Goal: Information Seeking & Learning: Learn about a topic

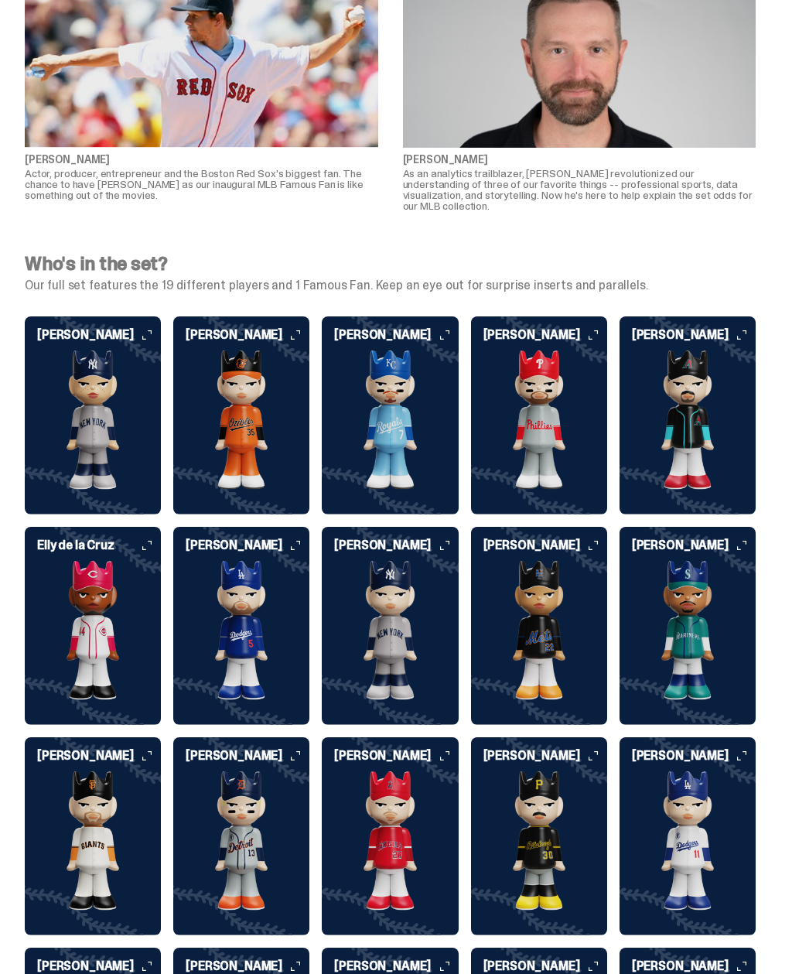
scroll to position [3072, 0]
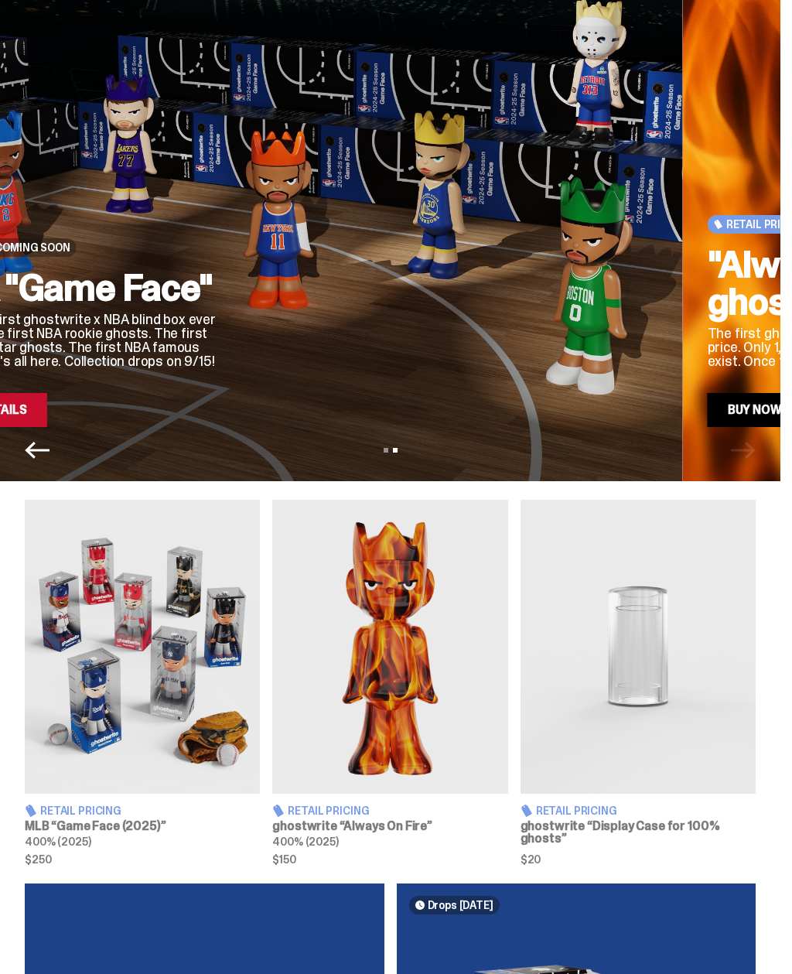
scroll to position [76, 0]
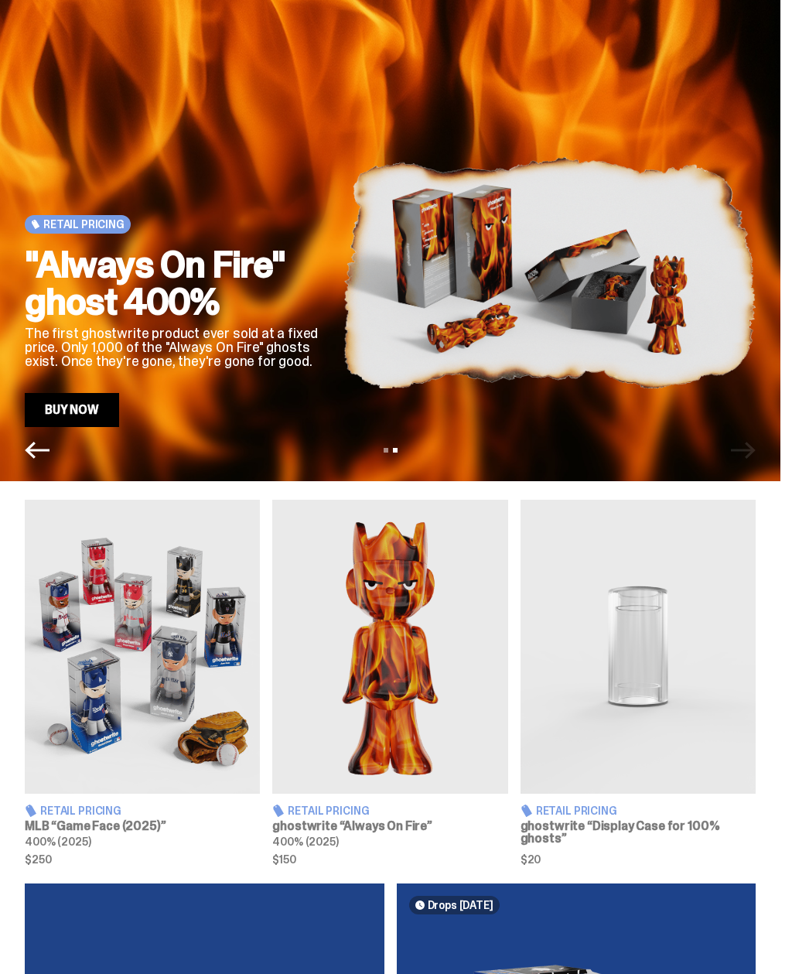
click at [181, 666] on img at bounding box center [142, 647] width 235 height 294
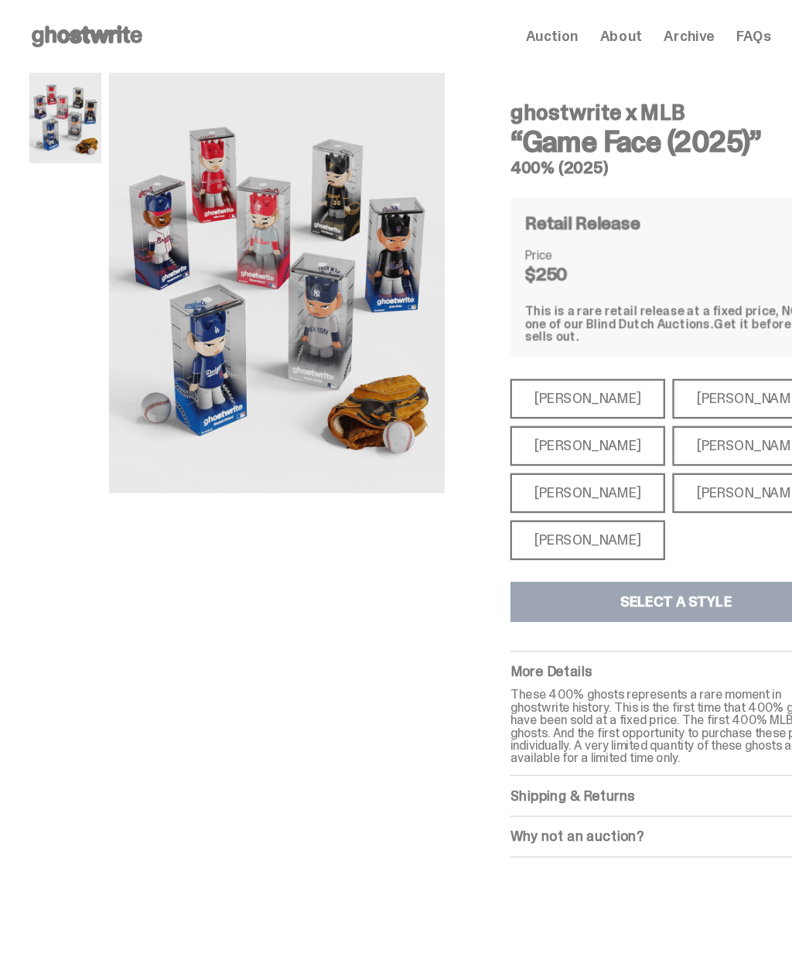
click at [502, 326] on div "[PERSON_NAME]" at bounding box center [501, 340] width 132 height 34
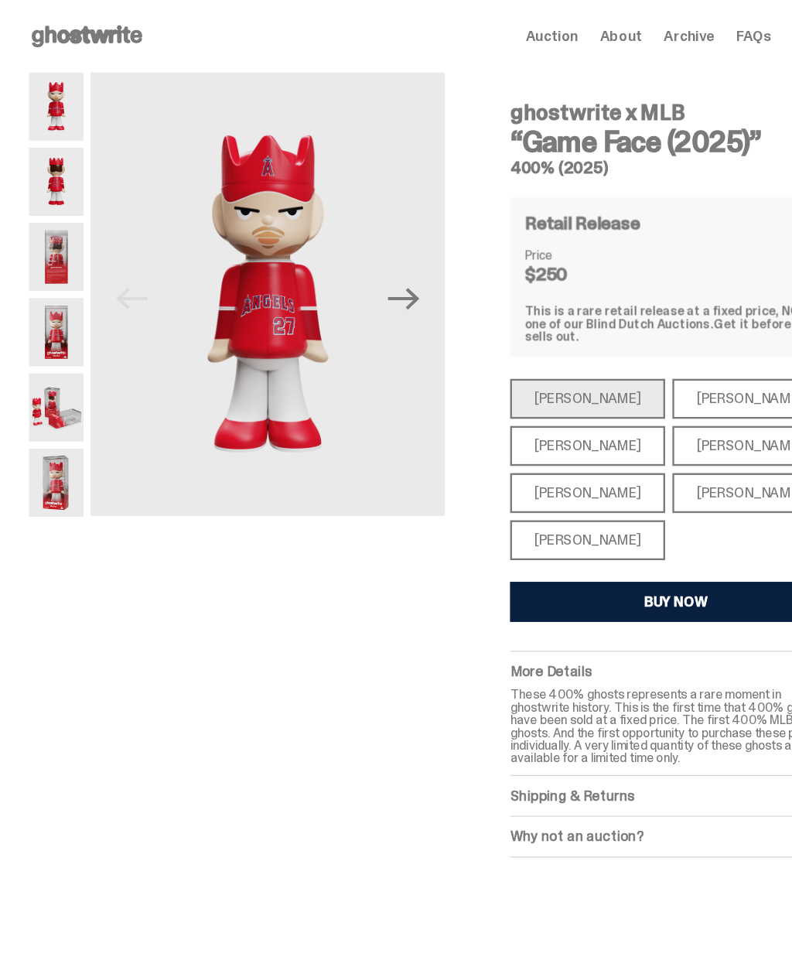
click at [517, 444] on div "[PERSON_NAME]" at bounding box center [501, 461] width 132 height 34
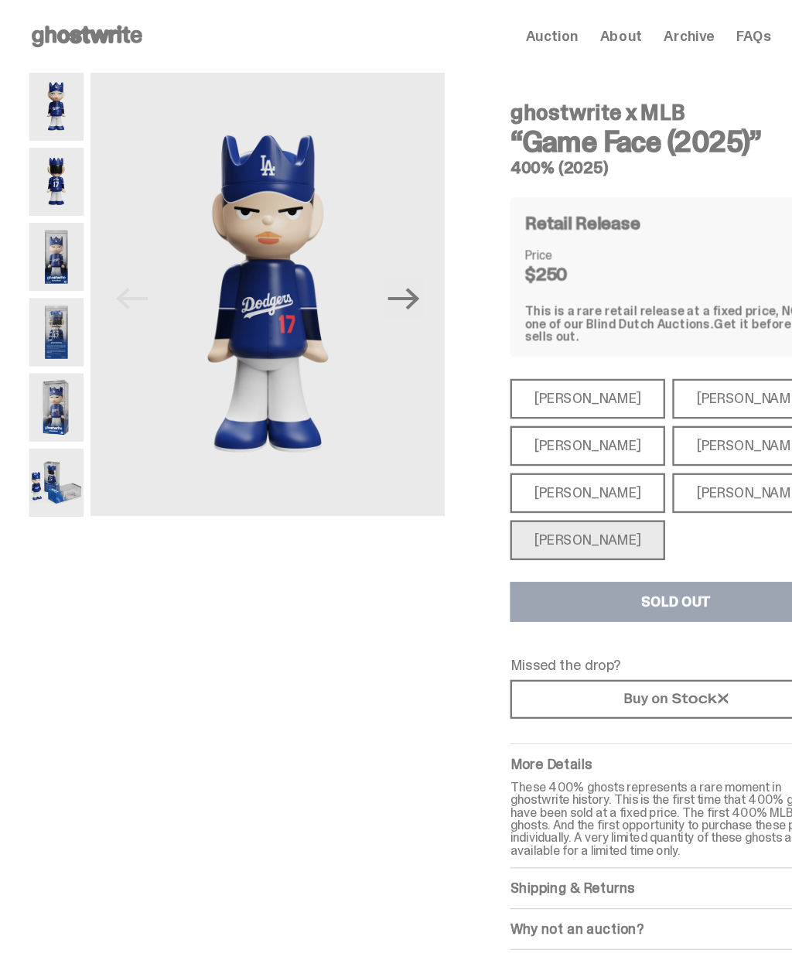
click at [525, 373] on div "[PERSON_NAME]" at bounding box center [501, 380] width 132 height 34
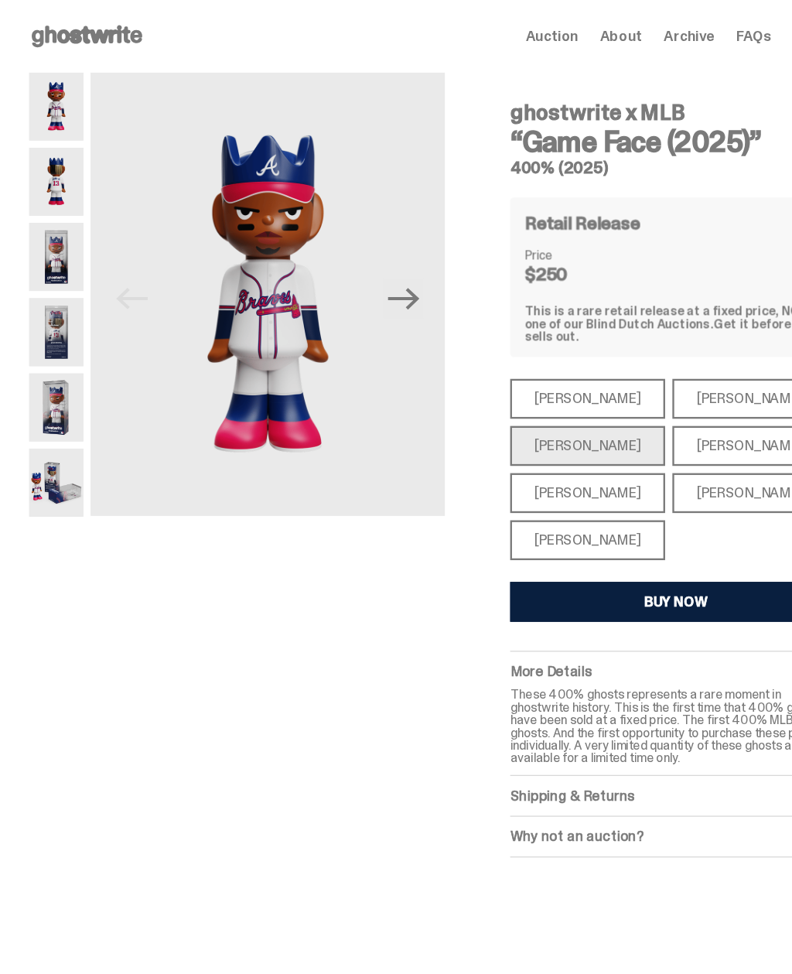
click at [608, 328] on div "[PERSON_NAME]" at bounding box center [640, 340] width 132 height 34
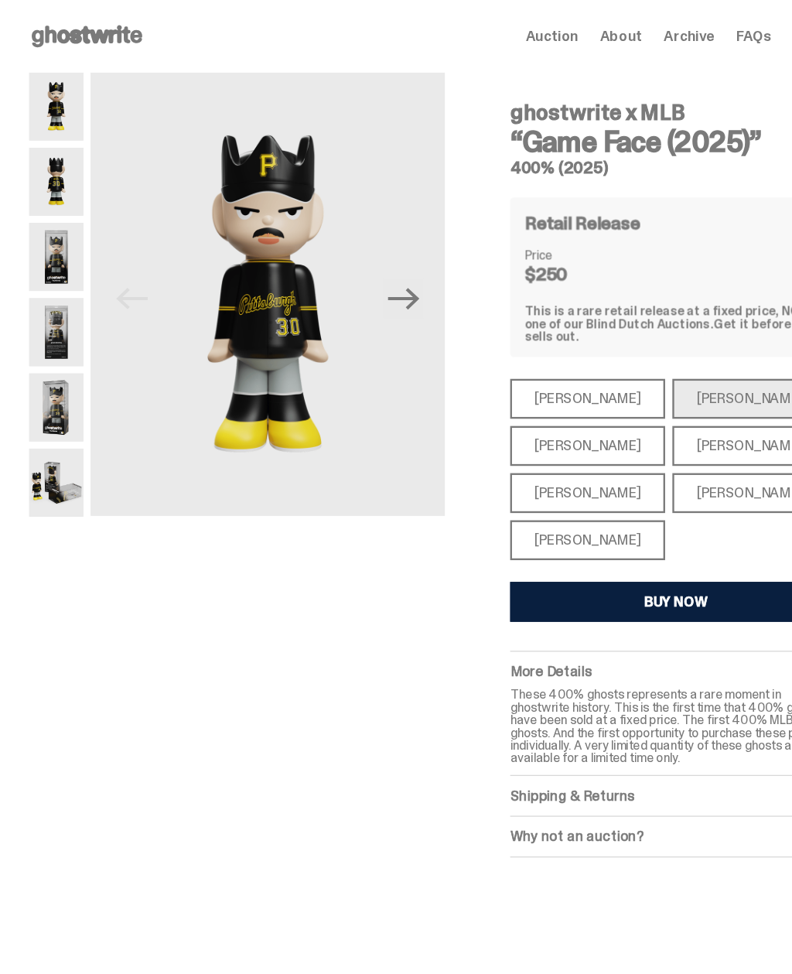
click at [649, 367] on div "[PERSON_NAME]" at bounding box center [640, 380] width 132 height 34
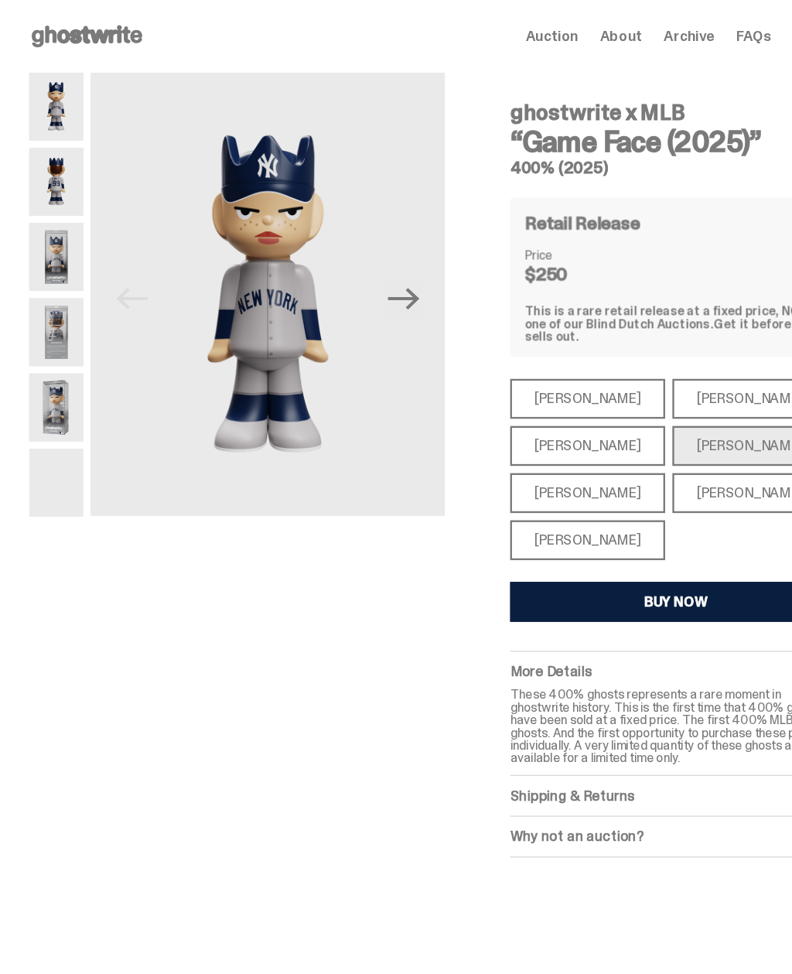
click at [639, 411] on div "[PERSON_NAME]" at bounding box center [640, 421] width 132 height 34
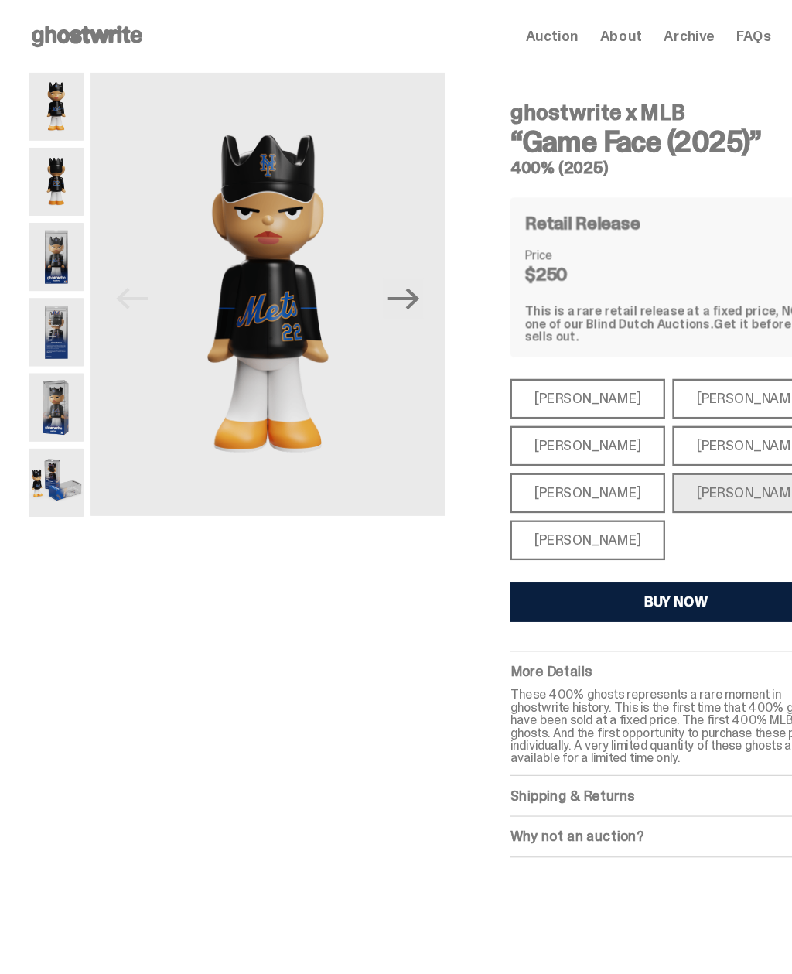
click at [519, 416] on div "[PERSON_NAME]" at bounding box center [501, 421] width 132 height 34
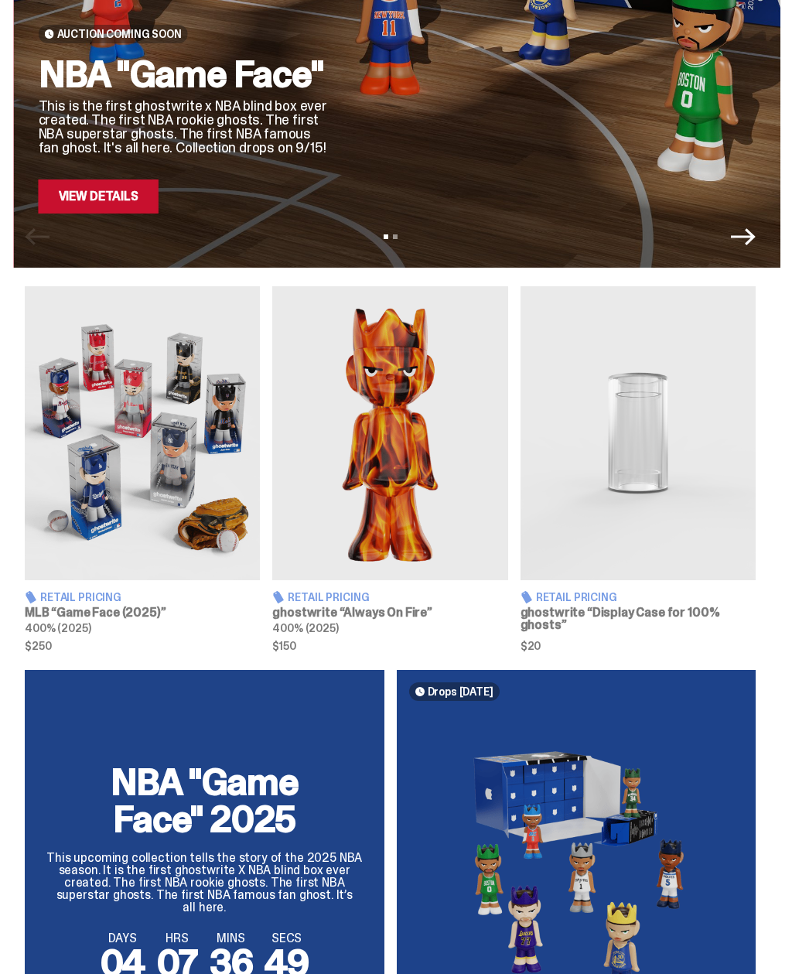
scroll to position [671, 0]
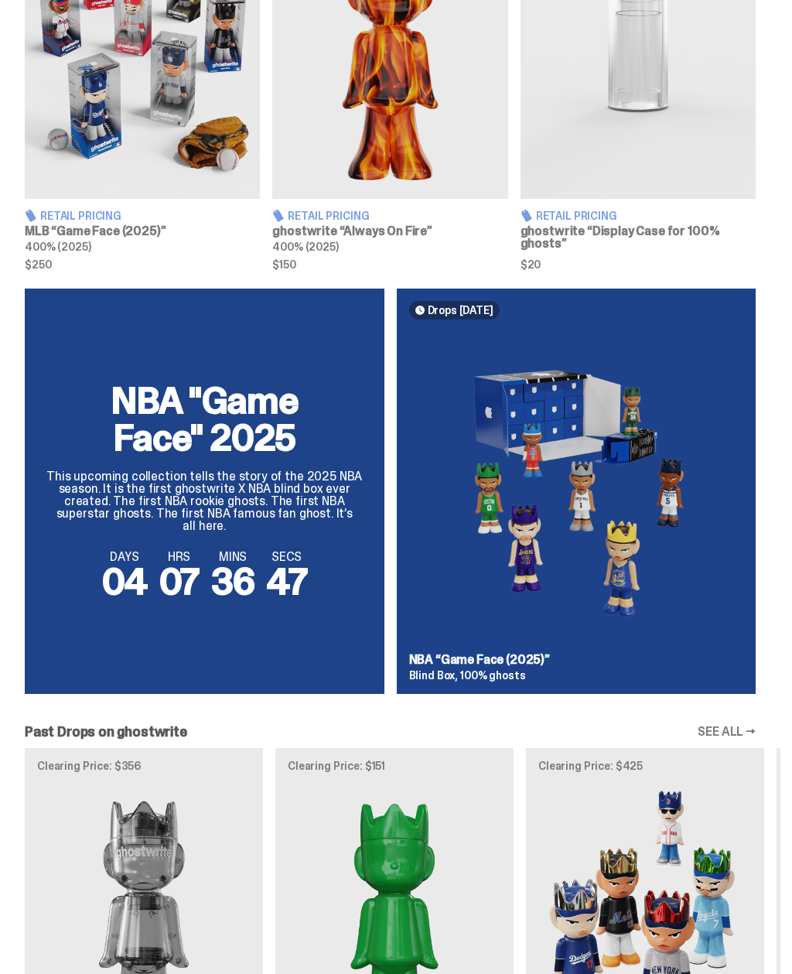
click at [634, 442] on img at bounding box center [576, 486] width 335 height 309
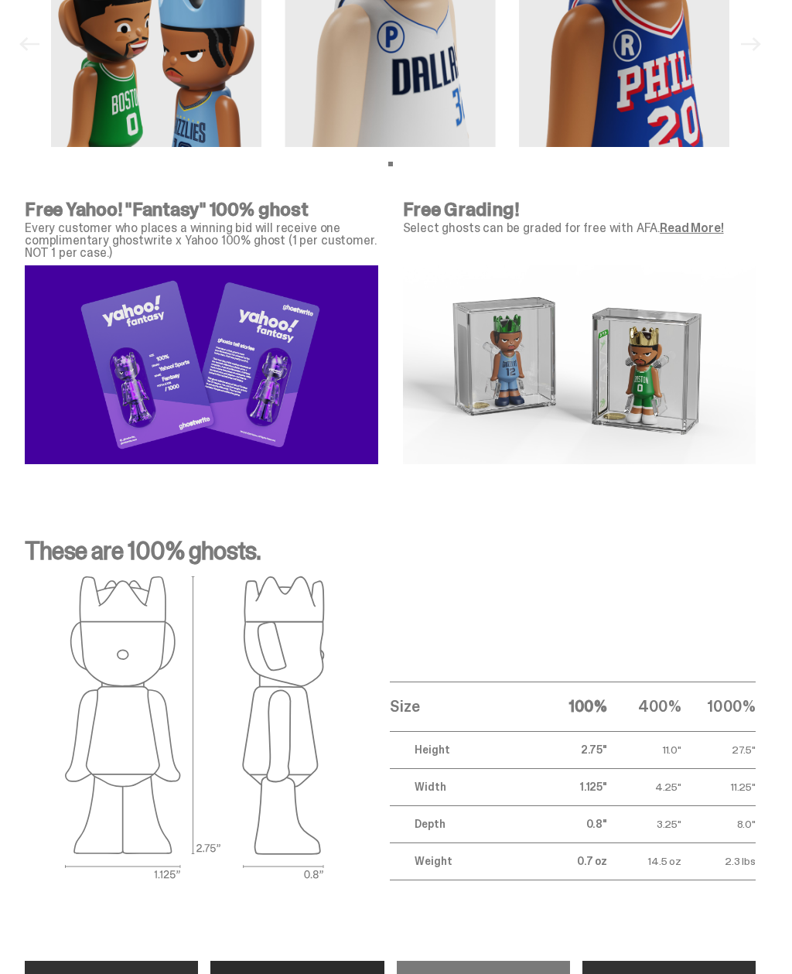
scroll to position [4730, 0]
click at [536, 394] on img at bounding box center [579, 364] width 353 height 199
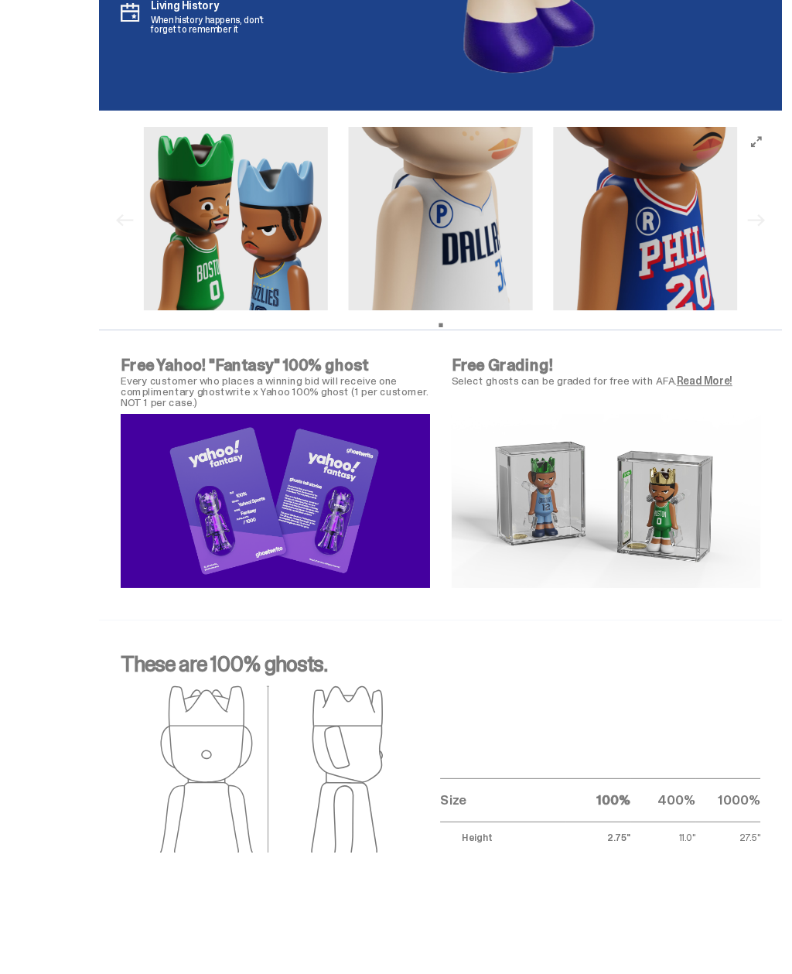
scroll to position [4665, 0]
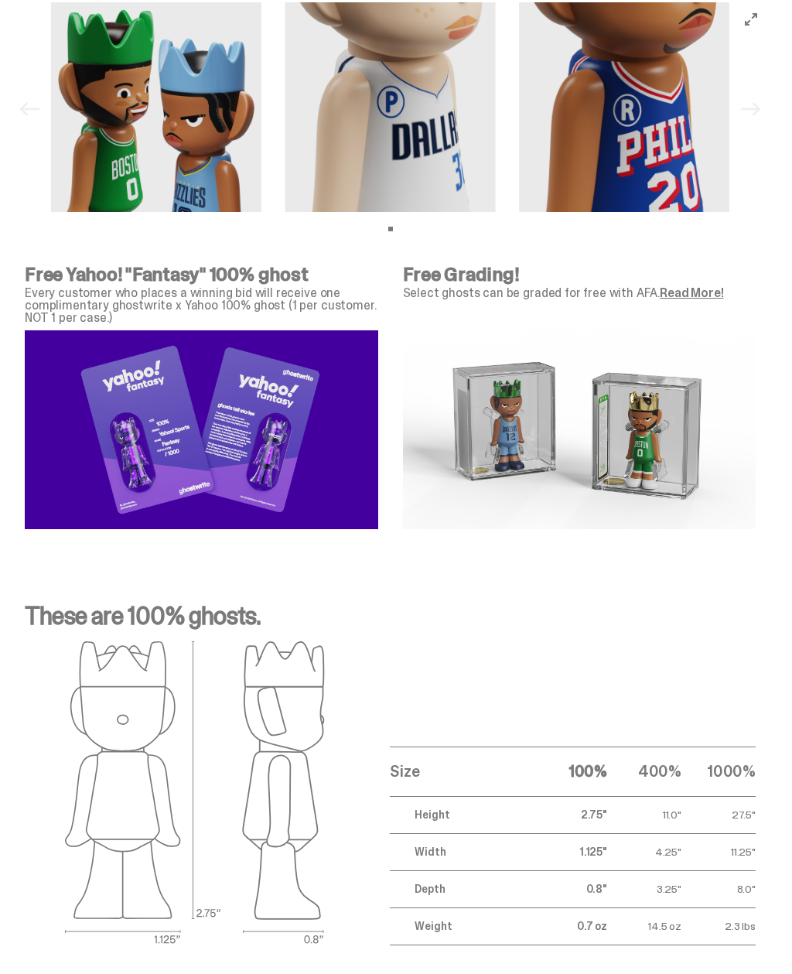
click at [691, 301] on link "Read More!" at bounding box center [691, 293] width 63 height 16
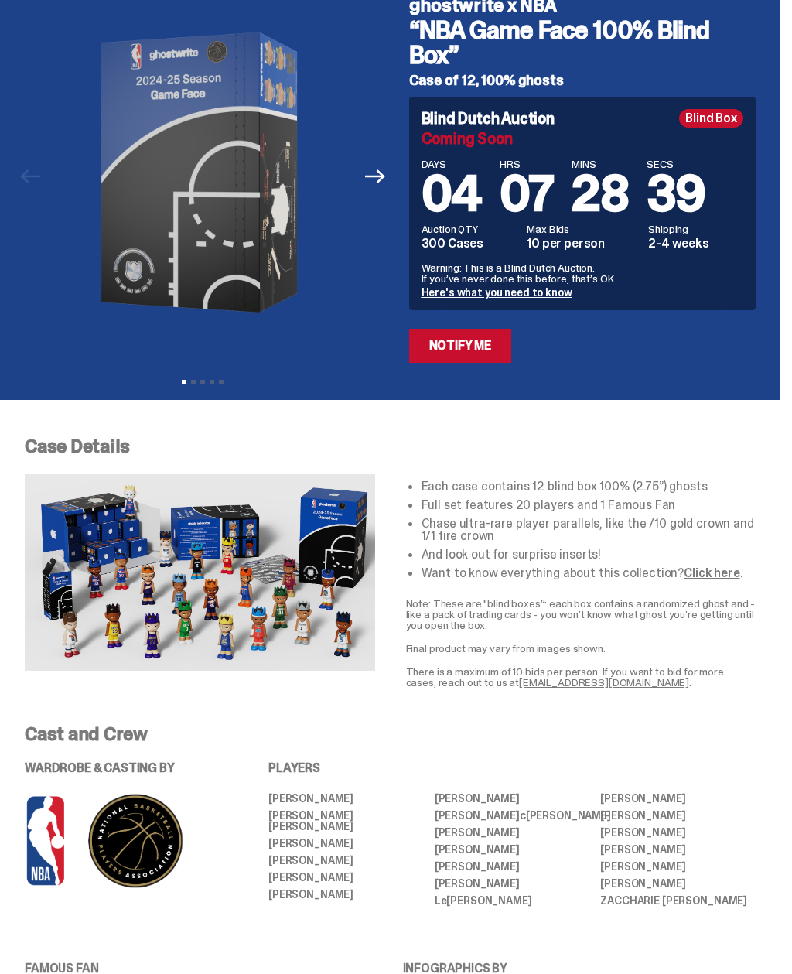
scroll to position [0, 0]
